Goal: Information Seeking & Learning: Learn about a topic

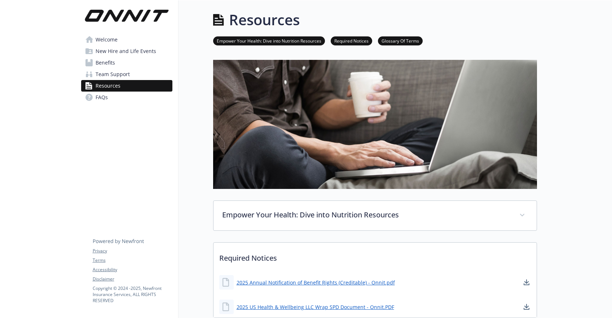
scroll to position [8, 0]
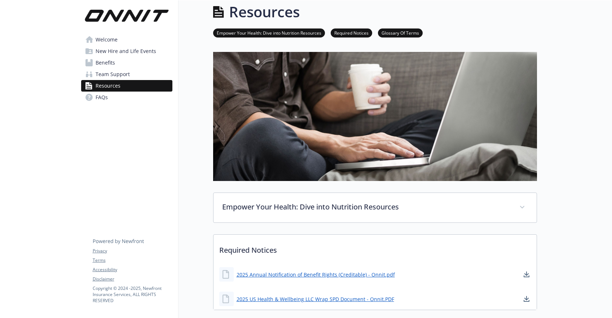
click at [105, 98] on span "FAQs" at bounding box center [102, 98] width 12 height 12
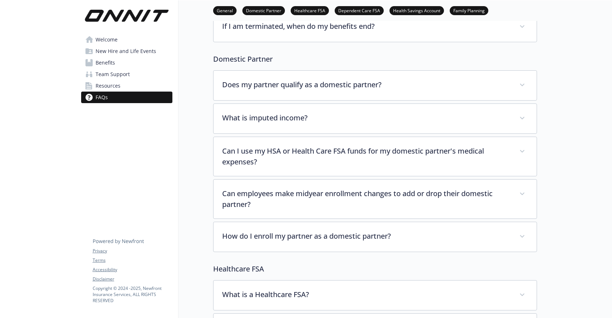
scroll to position [246, 0]
